Goal: Information Seeking & Learning: Learn about a topic

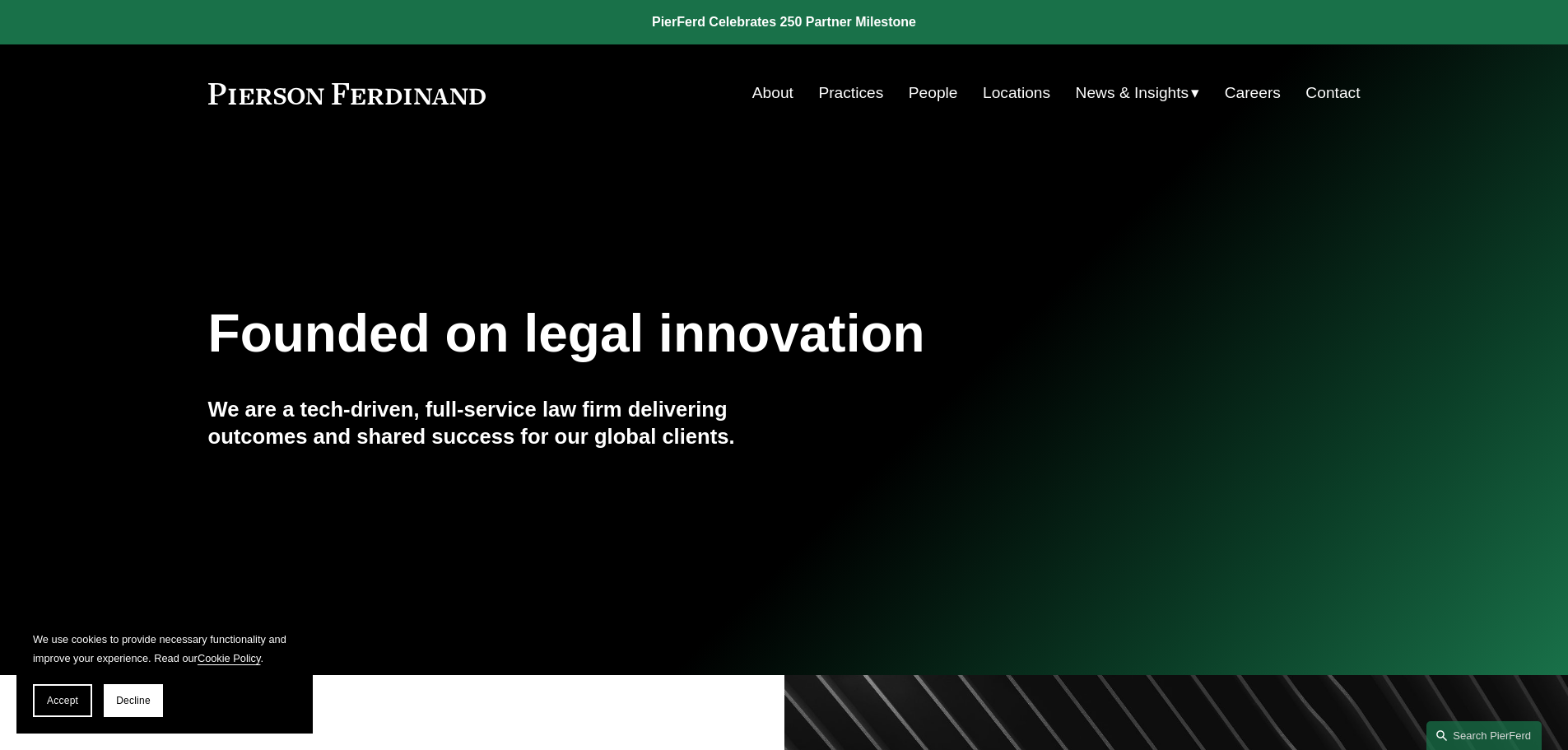
click at [925, 84] on link "People" at bounding box center [934, 93] width 49 height 32
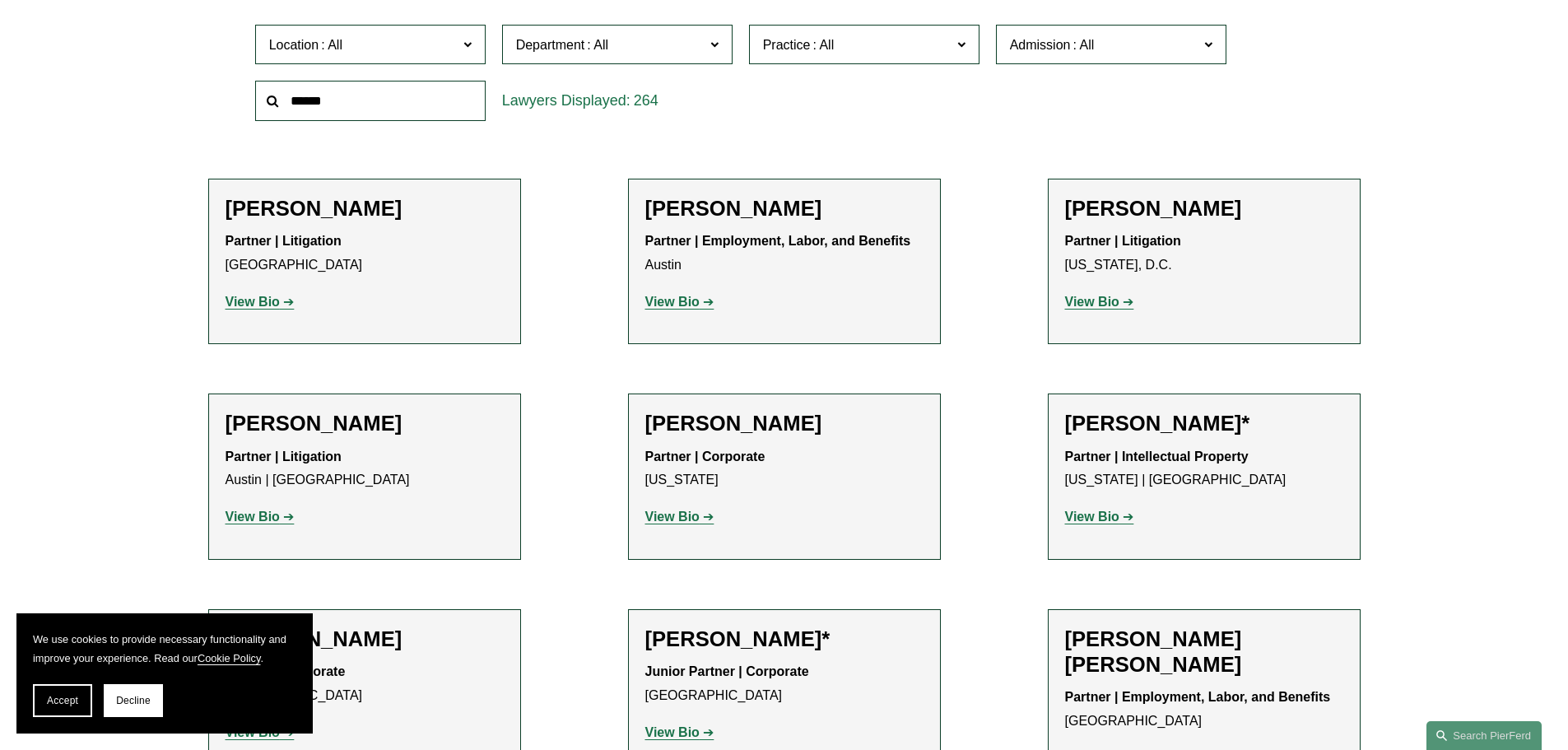
scroll to position [577, 0]
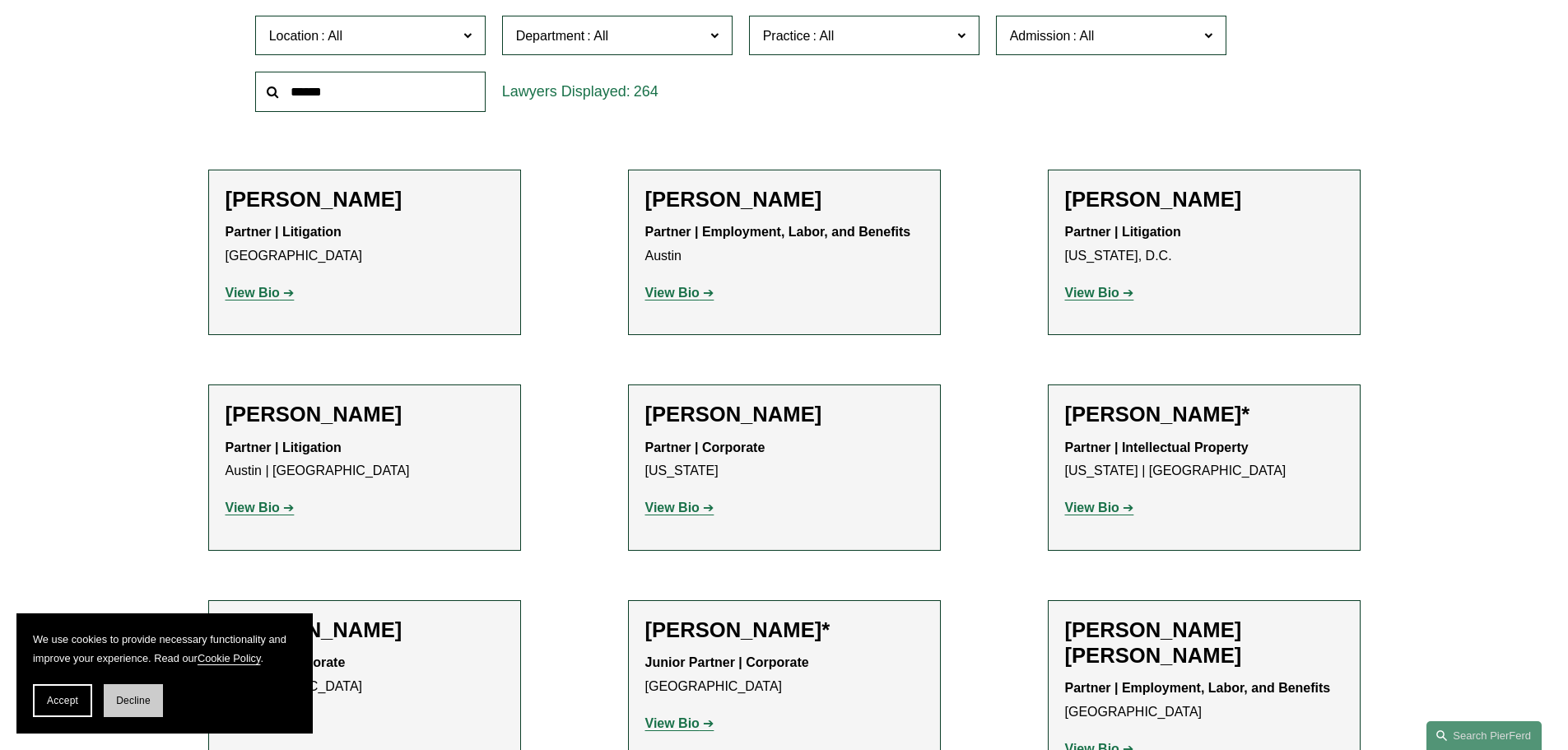
click at [148, 694] on button "Decline" at bounding box center [132, 701] width 59 height 33
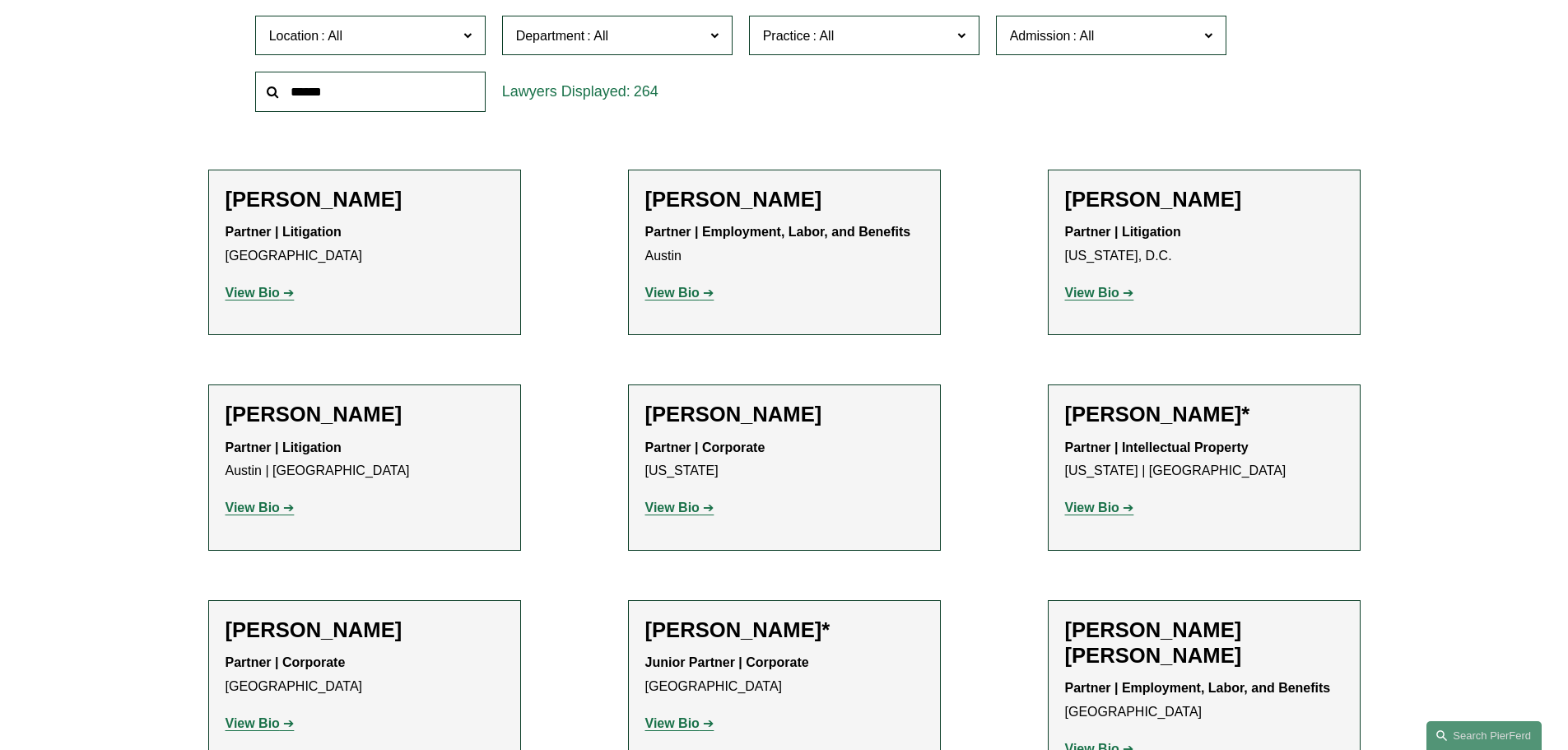
click at [318, 42] on span "Location" at bounding box center [294, 35] width 50 height 14
click at [0, 0] on link "Palo Alto" at bounding box center [0, 0] width 0 height 0
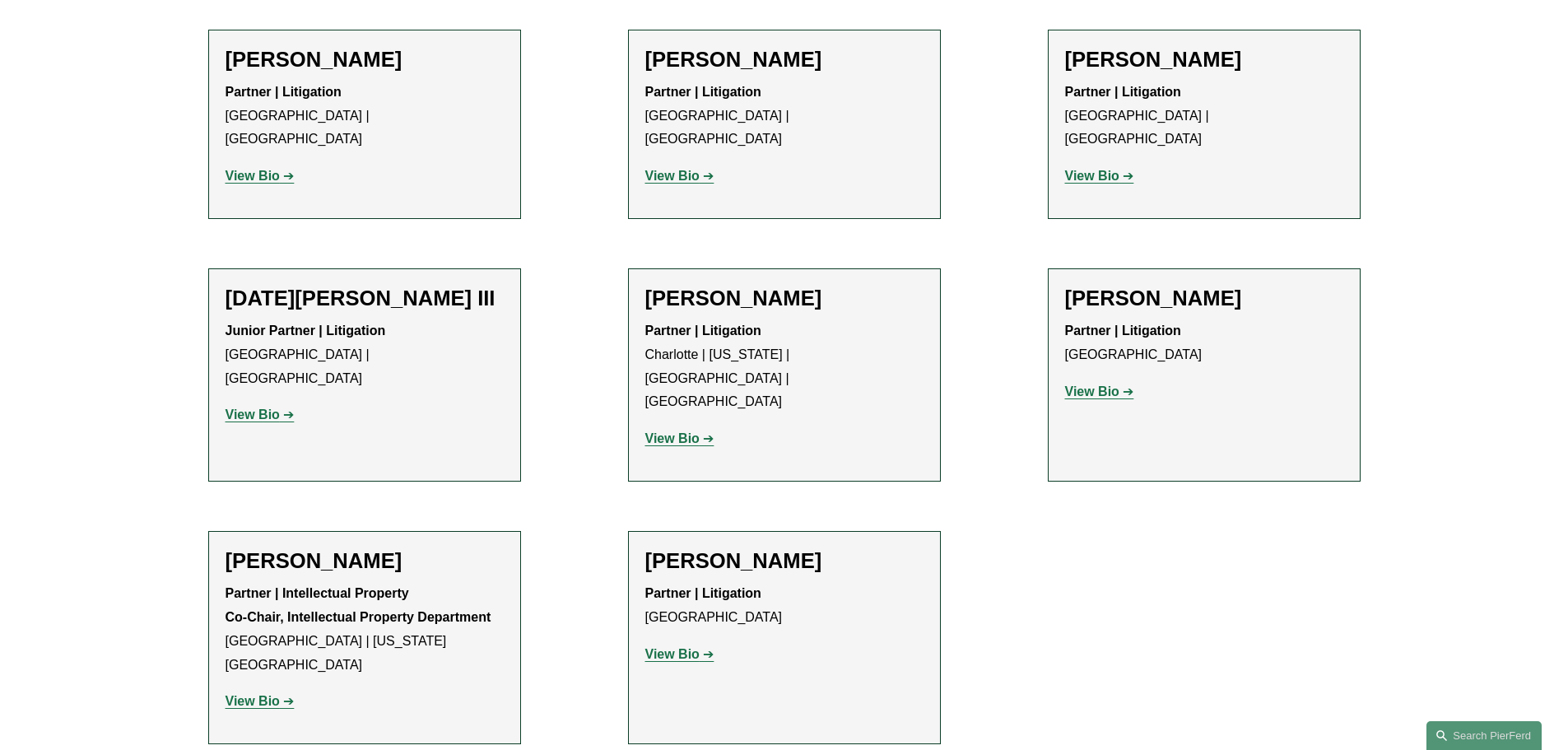
scroll to position [906, 0]
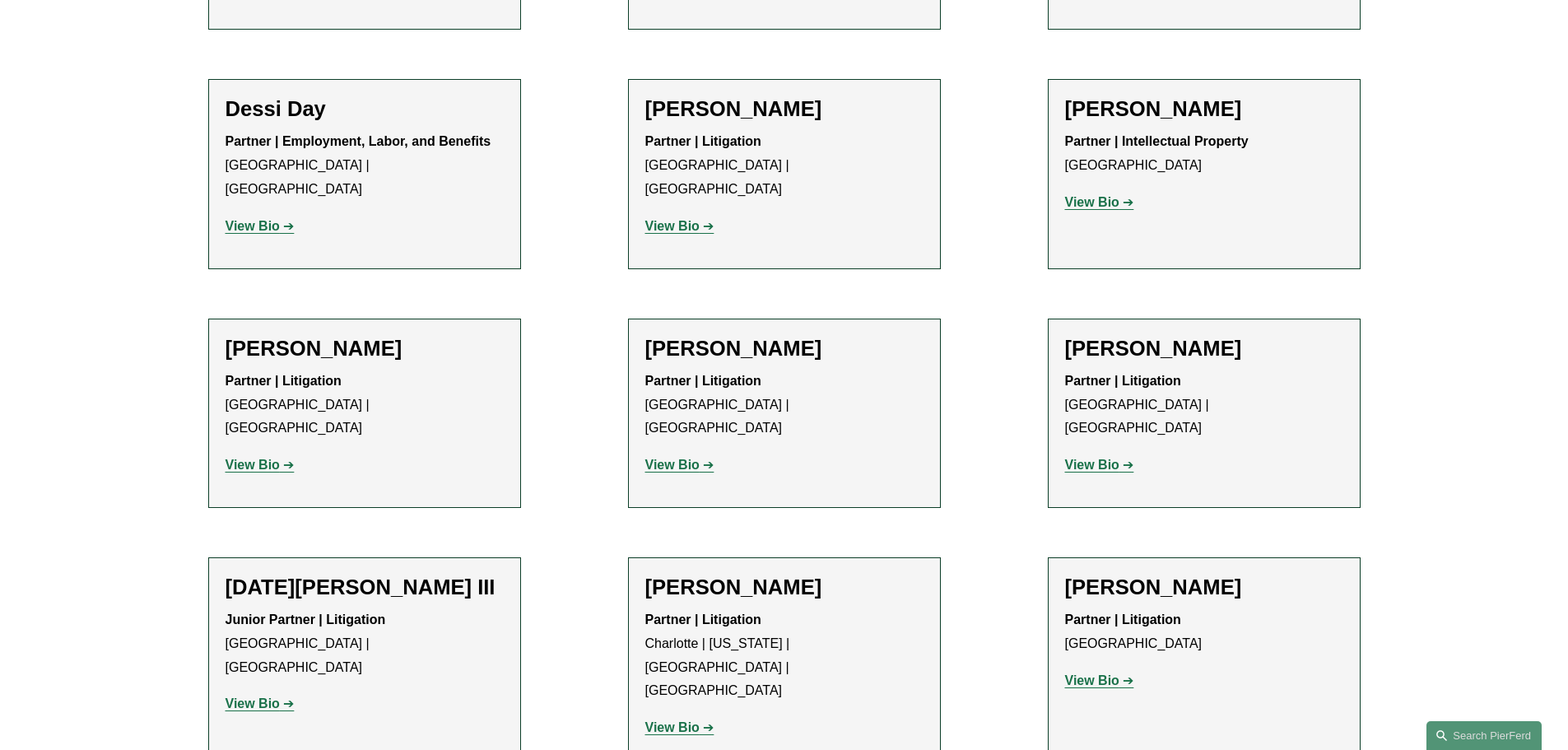
click at [673, 458] on strong "View Bio" at bounding box center [673, 464] width 54 height 14
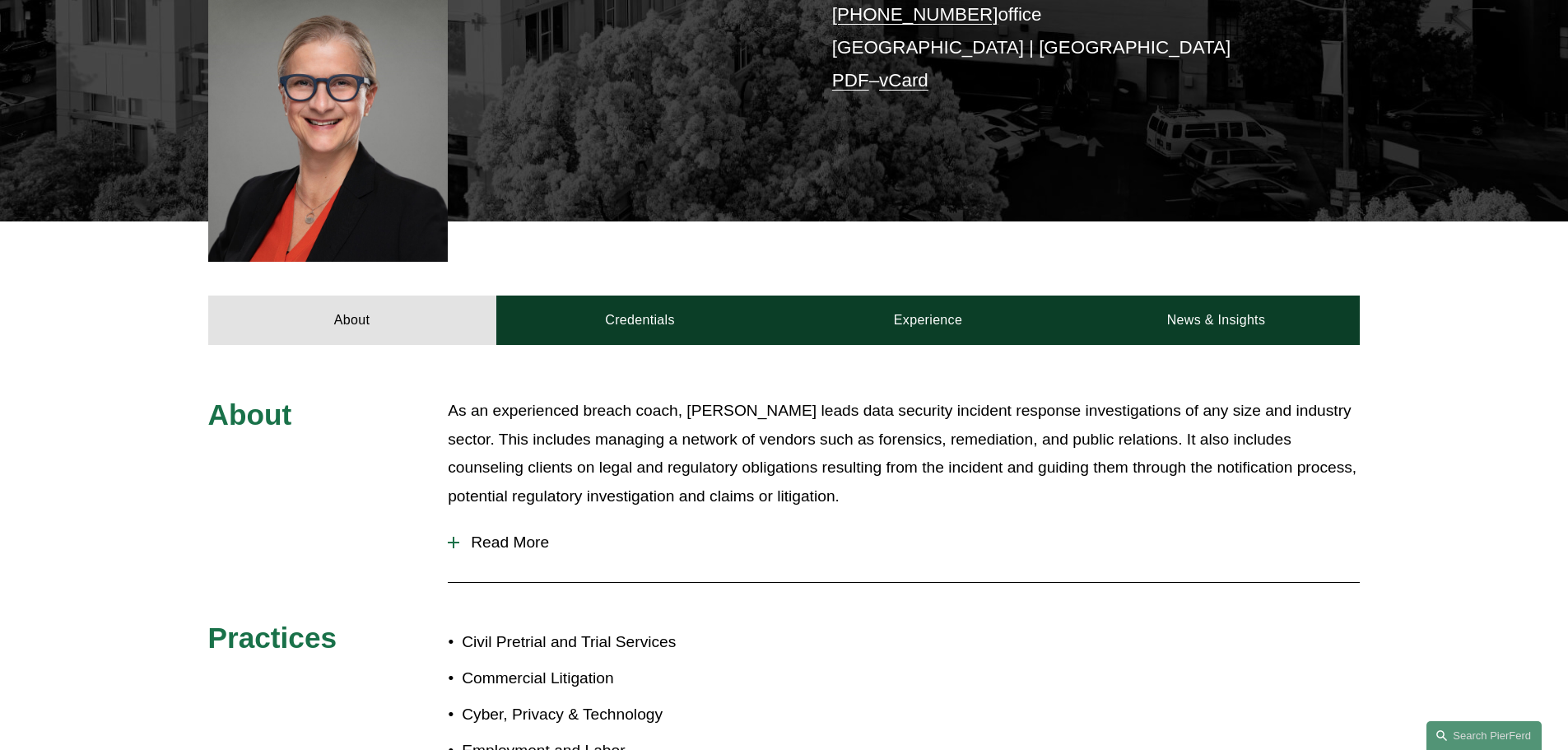
scroll to position [494, 0]
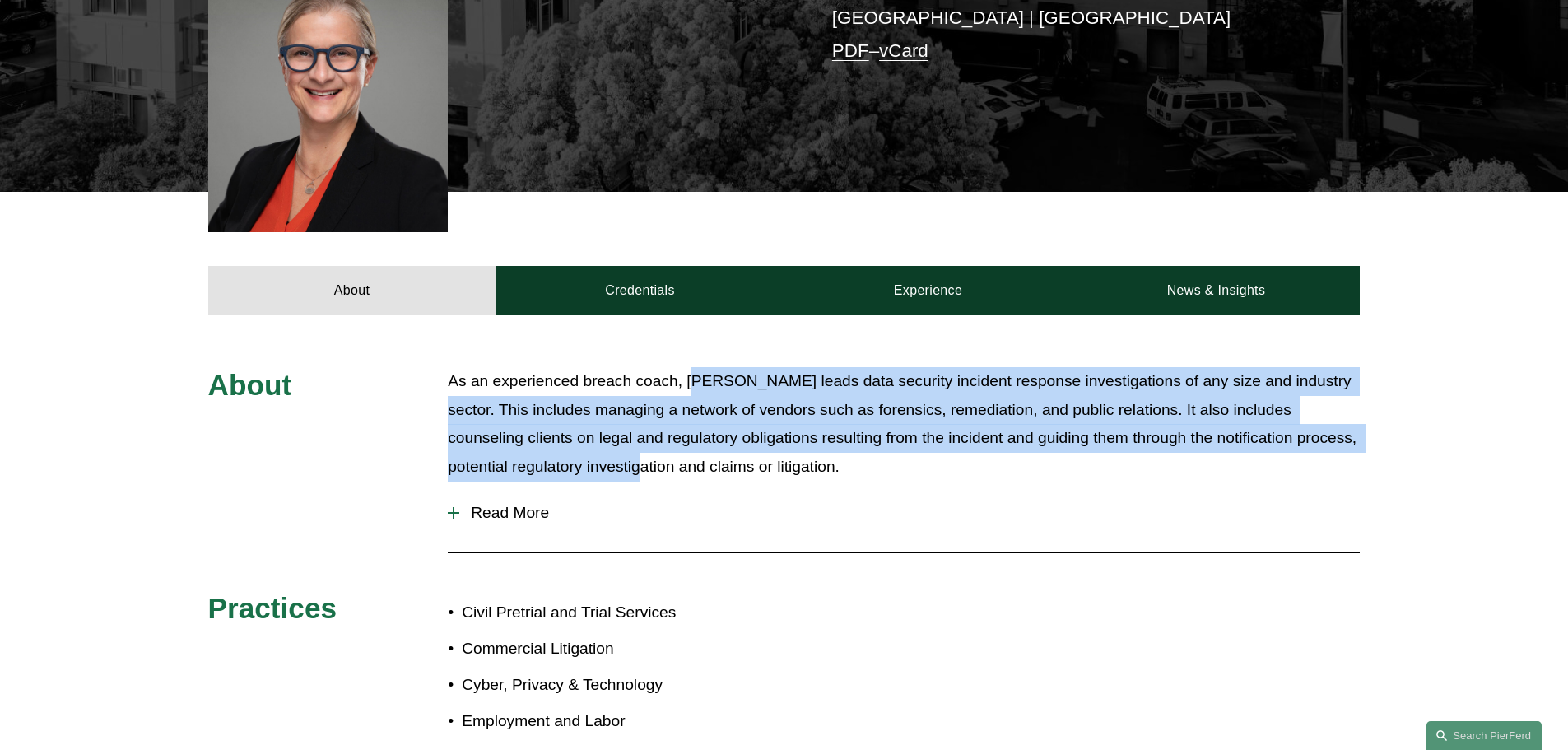
drag, startPoint x: 704, startPoint y: 356, endPoint x: 638, endPoint y: 459, distance: 122.3
click at [639, 461] on div "As an experienced breach coach, [PERSON_NAME] leads data security incident resp…" at bounding box center [904, 429] width 912 height 123
click at [760, 492] on button "Read More" at bounding box center [904, 512] width 912 height 43
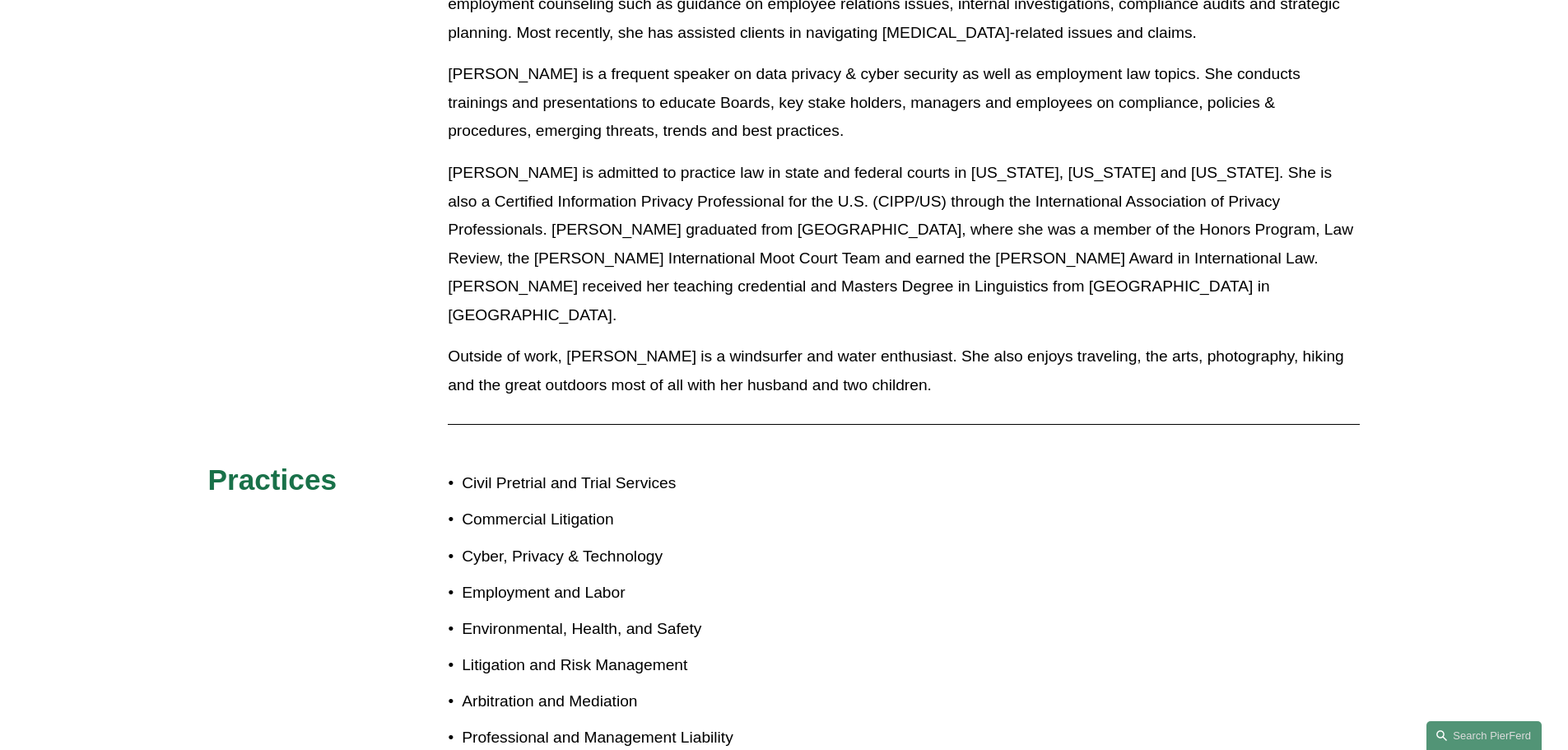
scroll to position [1565, 0]
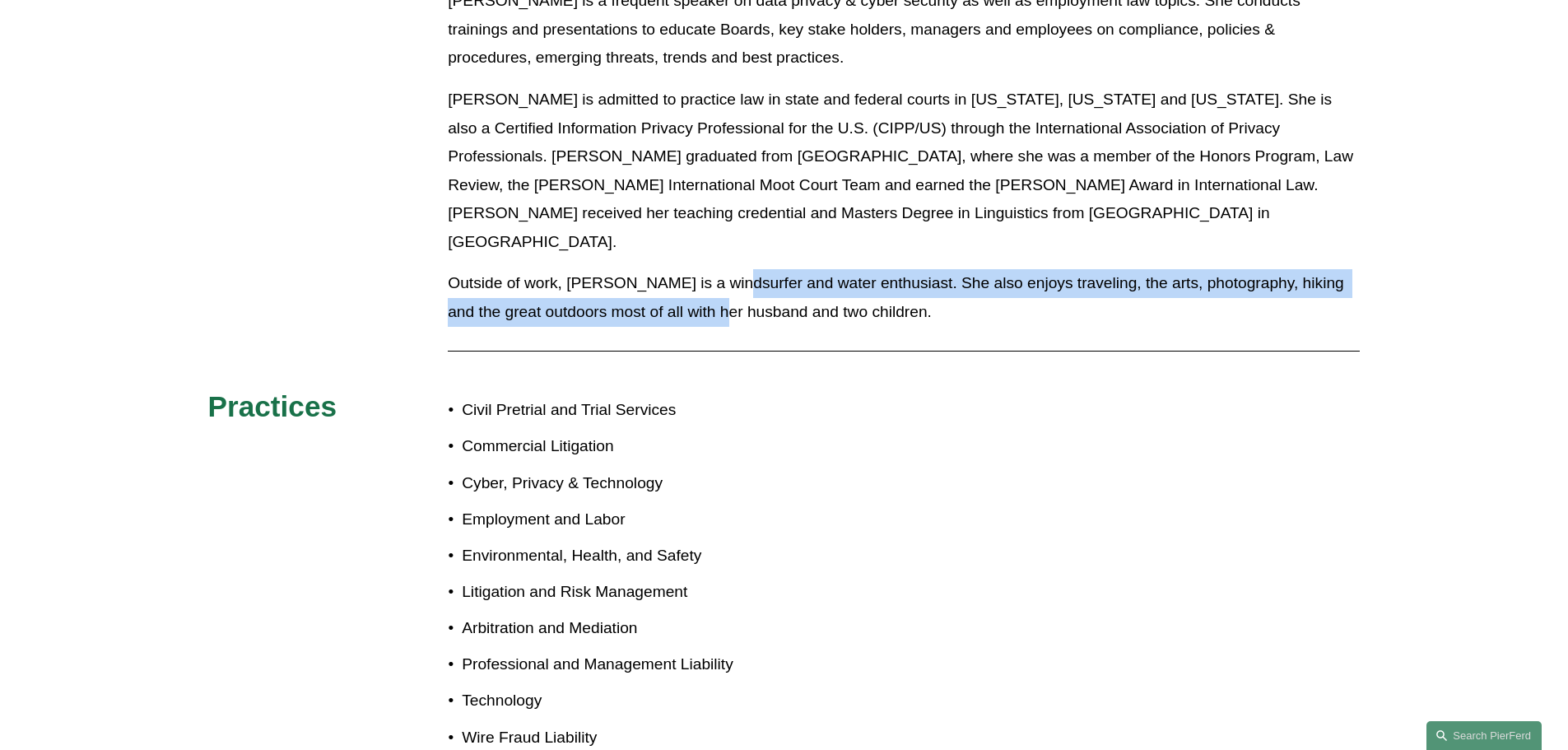
drag, startPoint x: 740, startPoint y: 229, endPoint x: 706, endPoint y: 251, distance: 40.5
click at [706, 269] on p "Outside of work, [PERSON_NAME] is a windsurfer and water enthusiast. She also e…" at bounding box center [904, 297] width 912 height 57
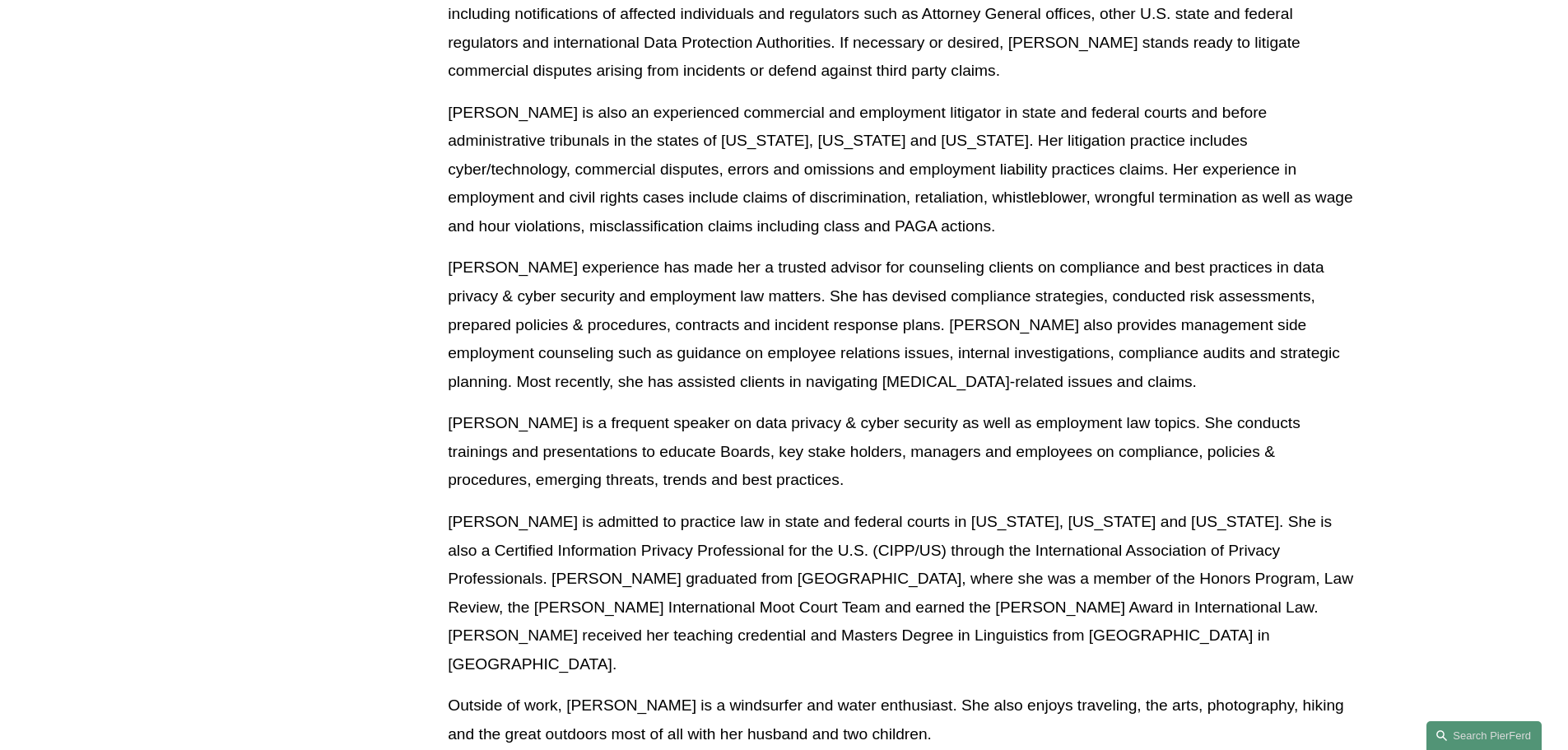
scroll to position [1225, 0]
